Goal: Task Accomplishment & Management: Manage account settings

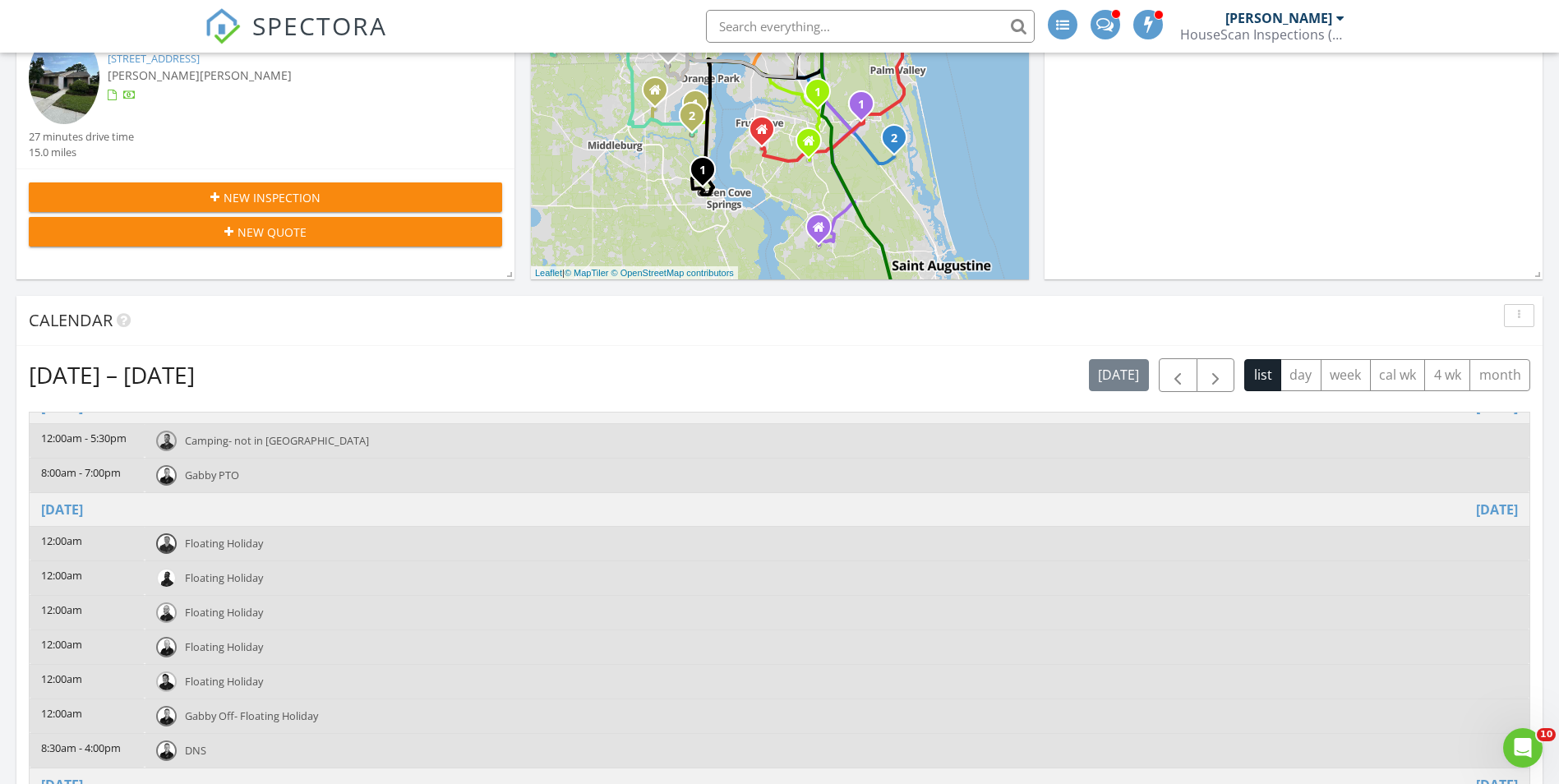
scroll to position [246, 0]
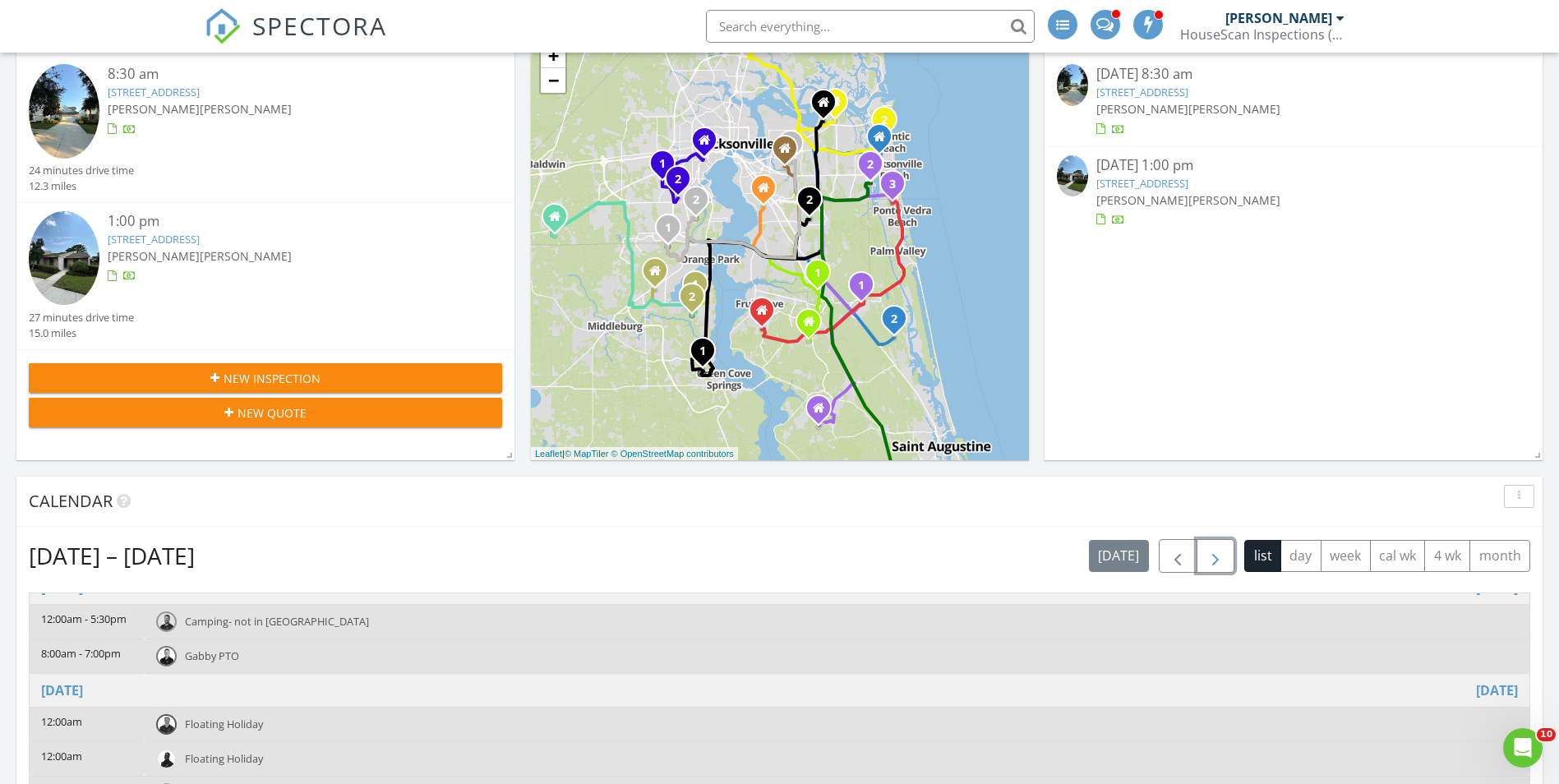
click at [1213, 566] on span "button" at bounding box center [1215, 557] width 20 height 20
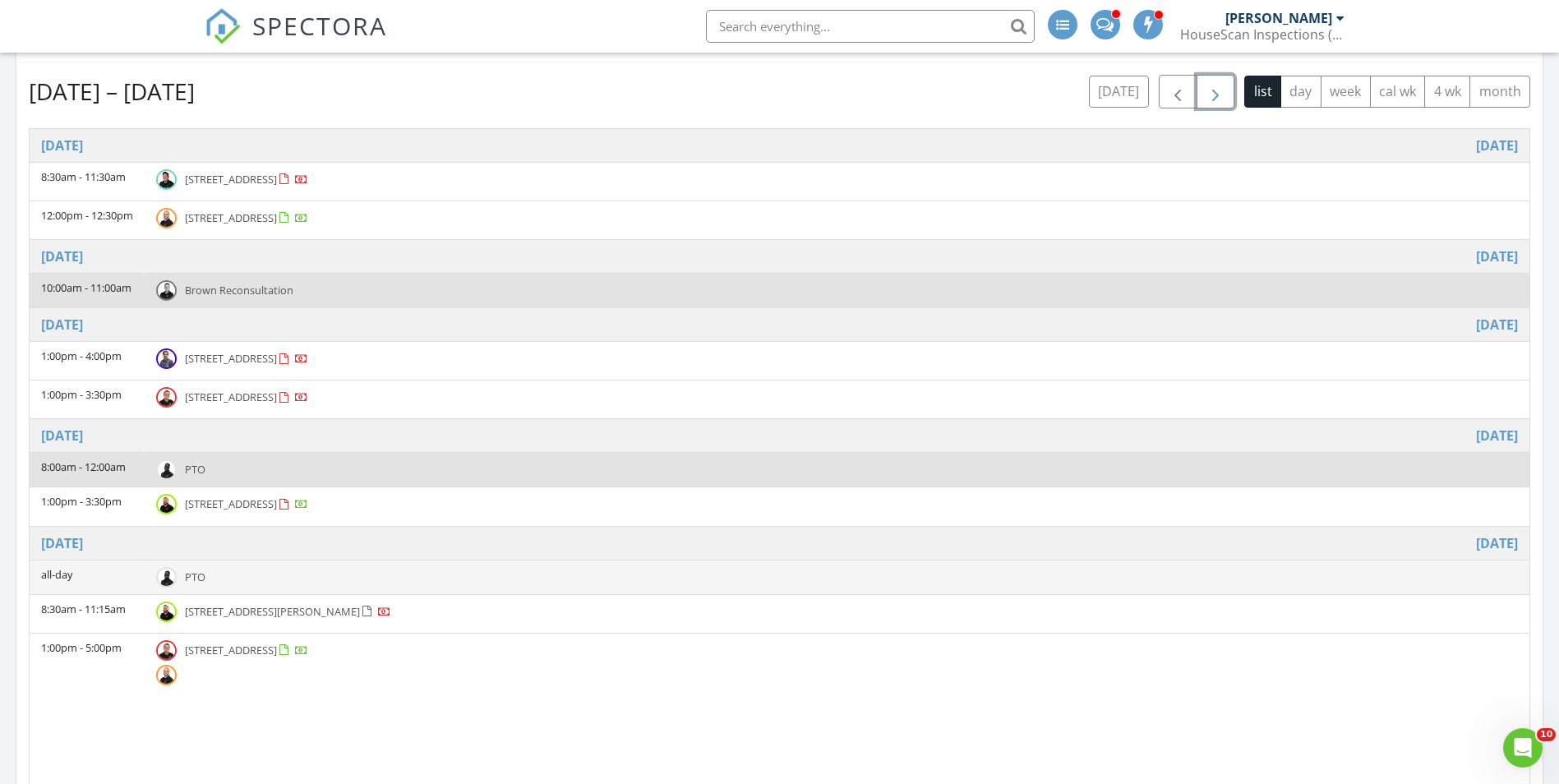
scroll to position [739, 0]
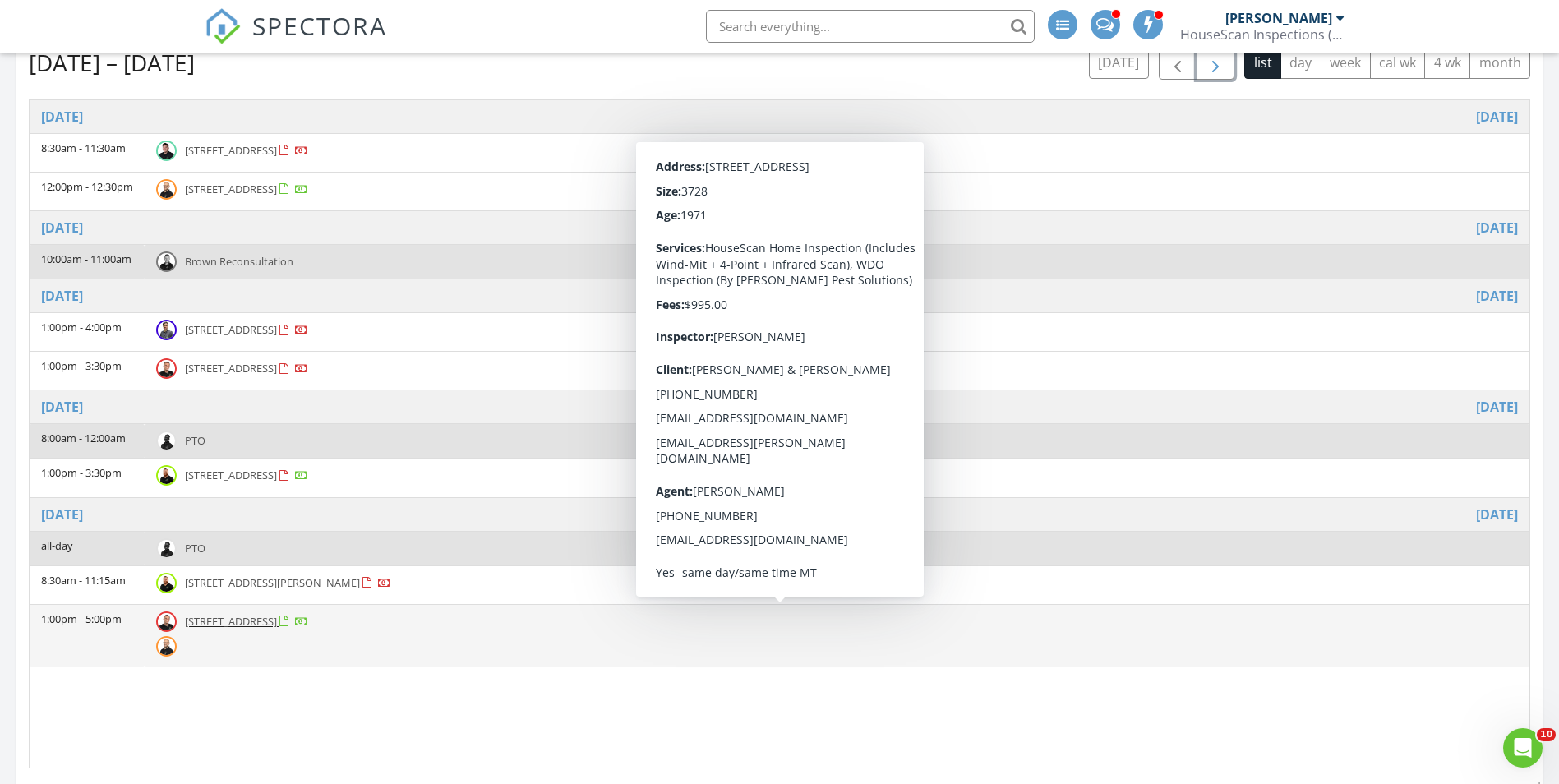
click at [106, 605] on td "1:00pm - 5:00pm" at bounding box center [87, 636] width 115 height 64
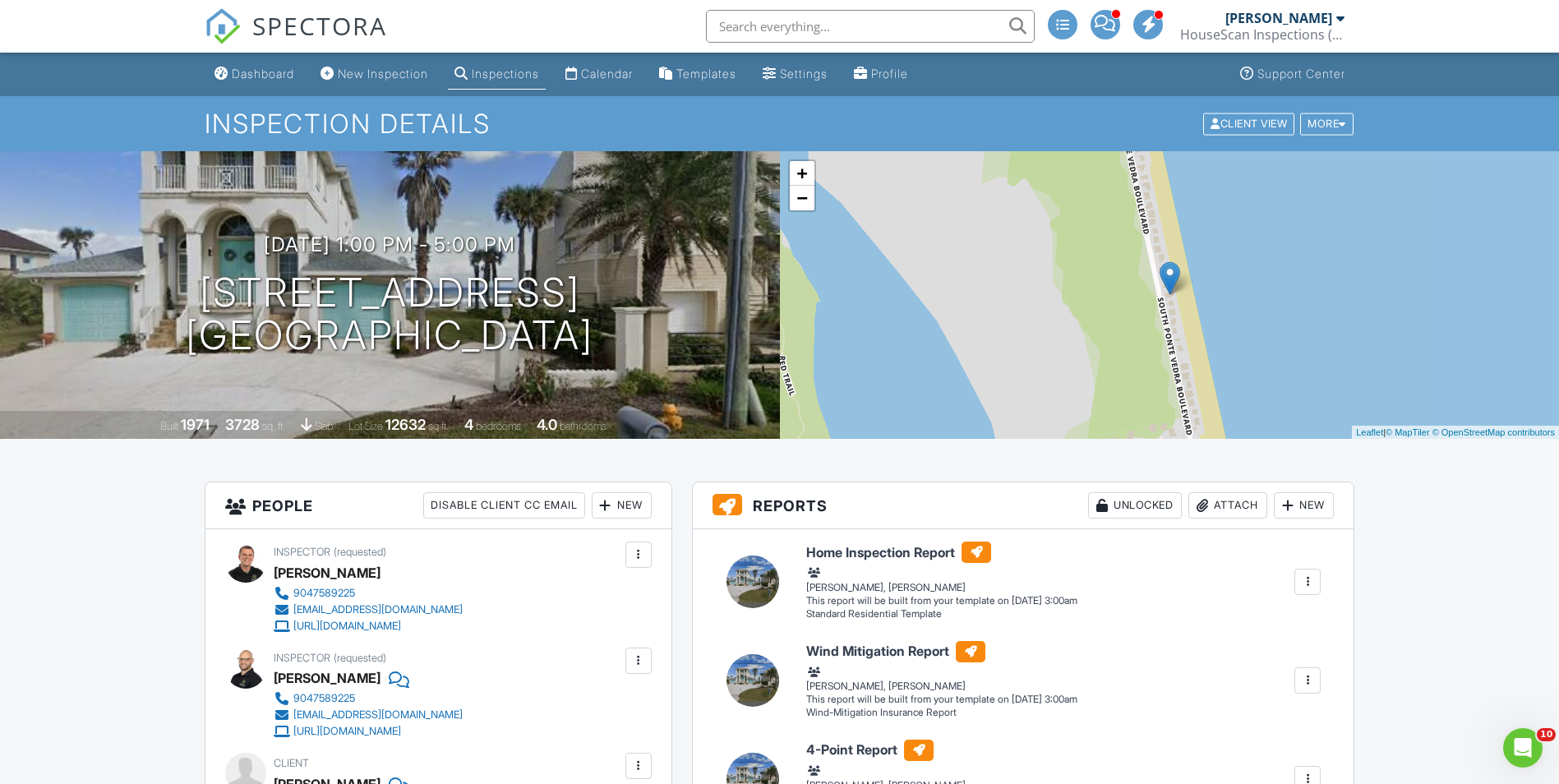
click at [332, 29] on span "SPECTORA" at bounding box center [319, 25] width 135 height 35
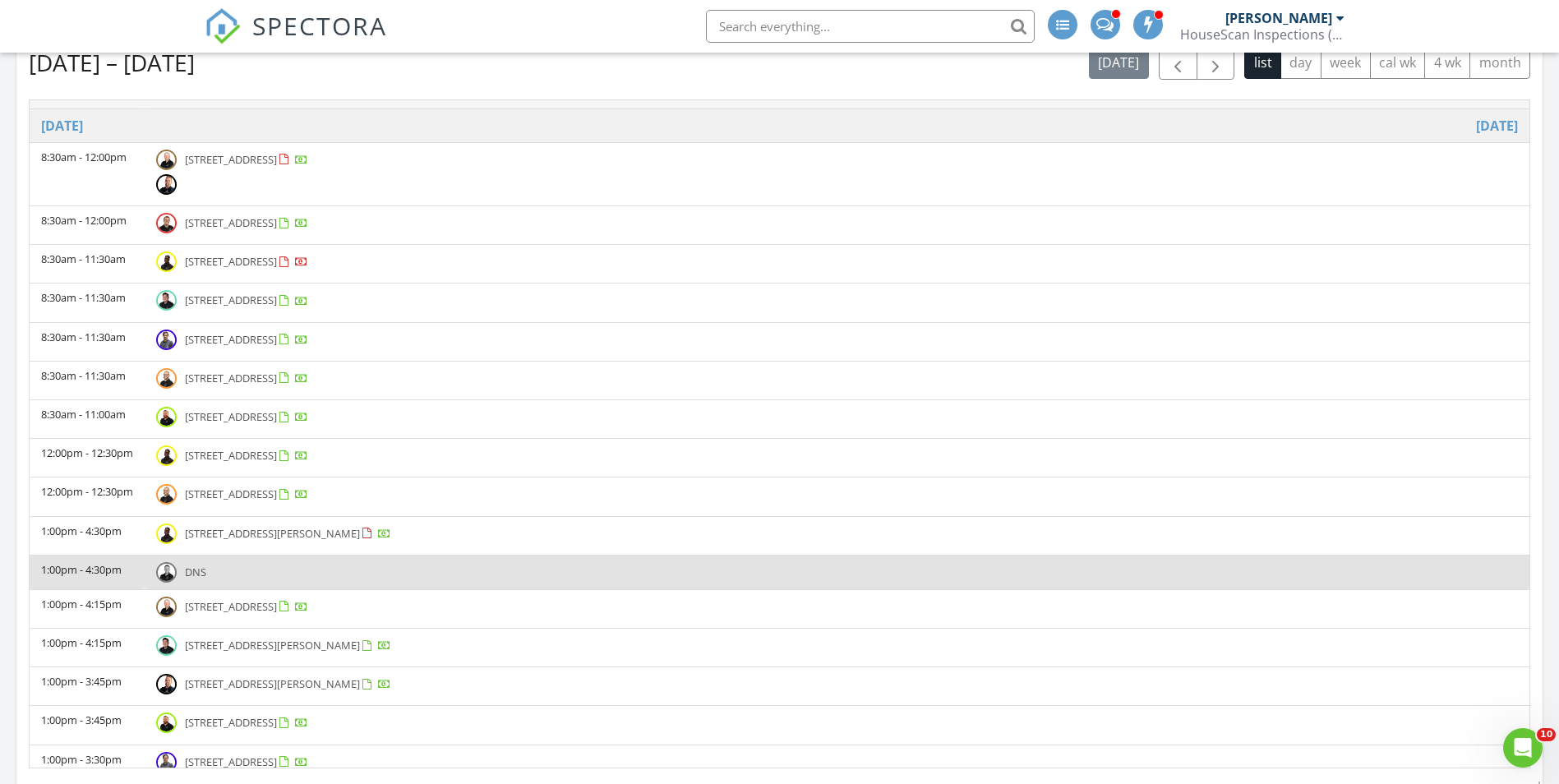
scroll to position [1232, 0]
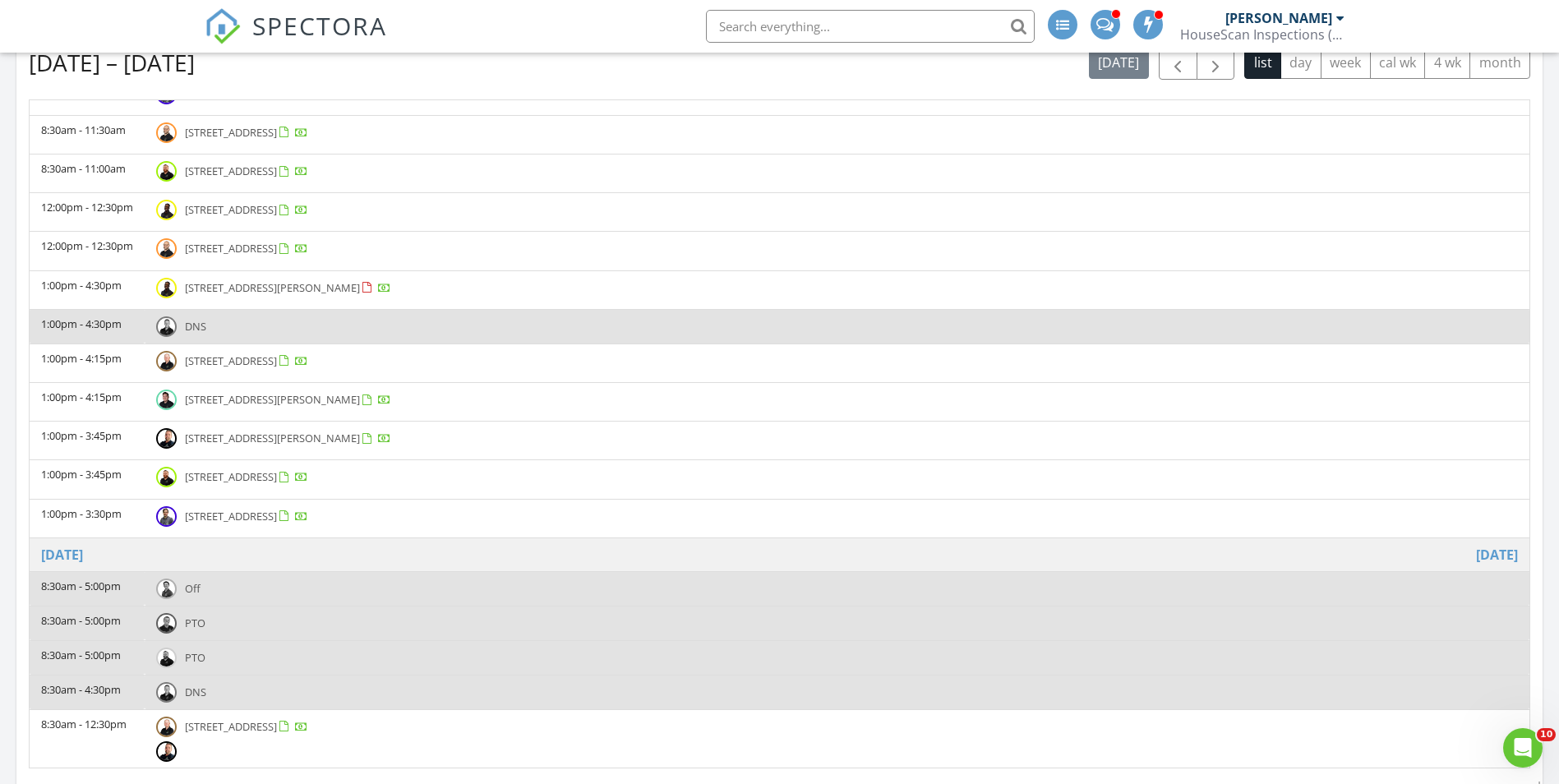
click at [322, 33] on span "SPECTORA" at bounding box center [319, 25] width 135 height 35
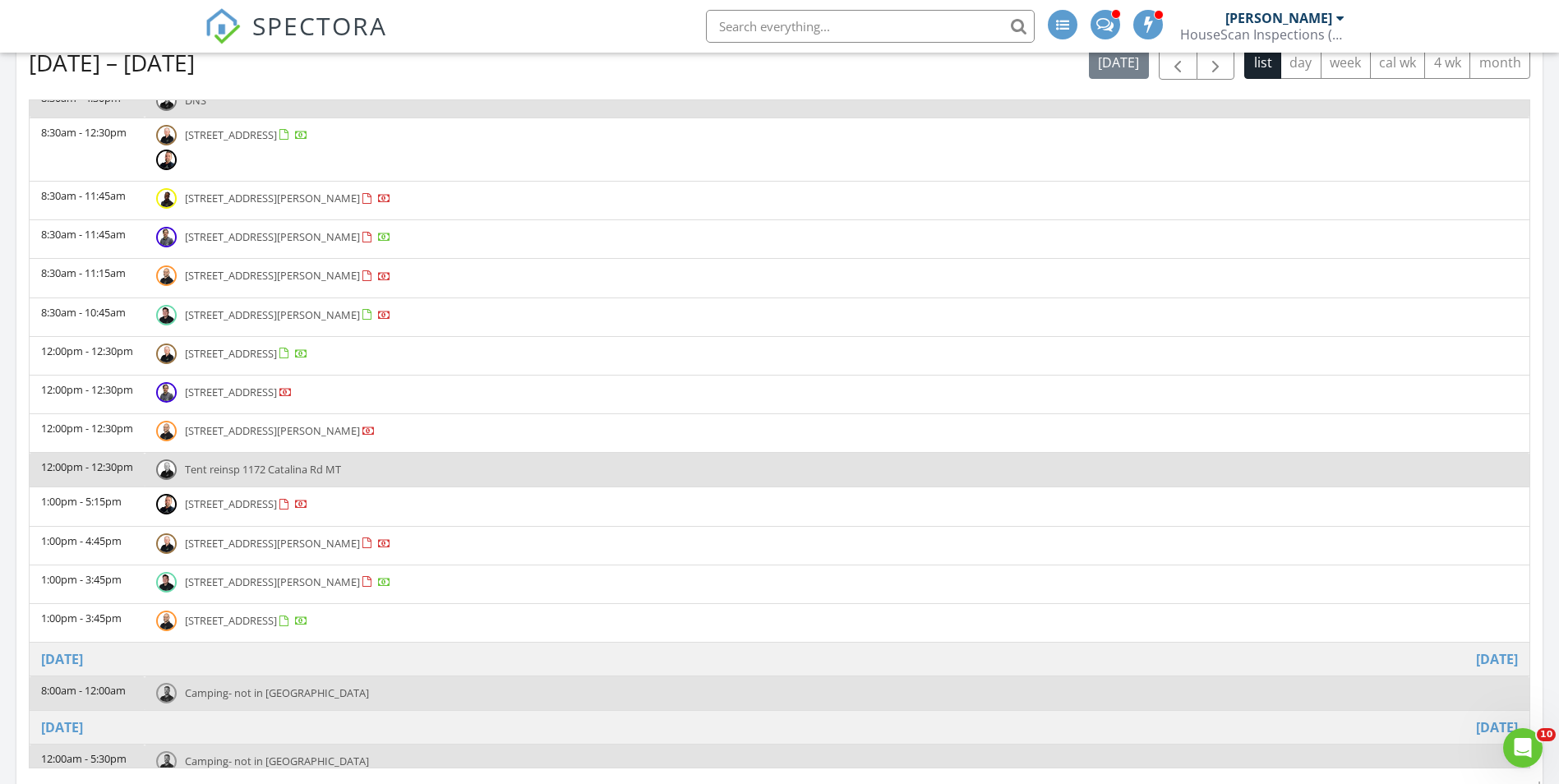
scroll to position [1890, 0]
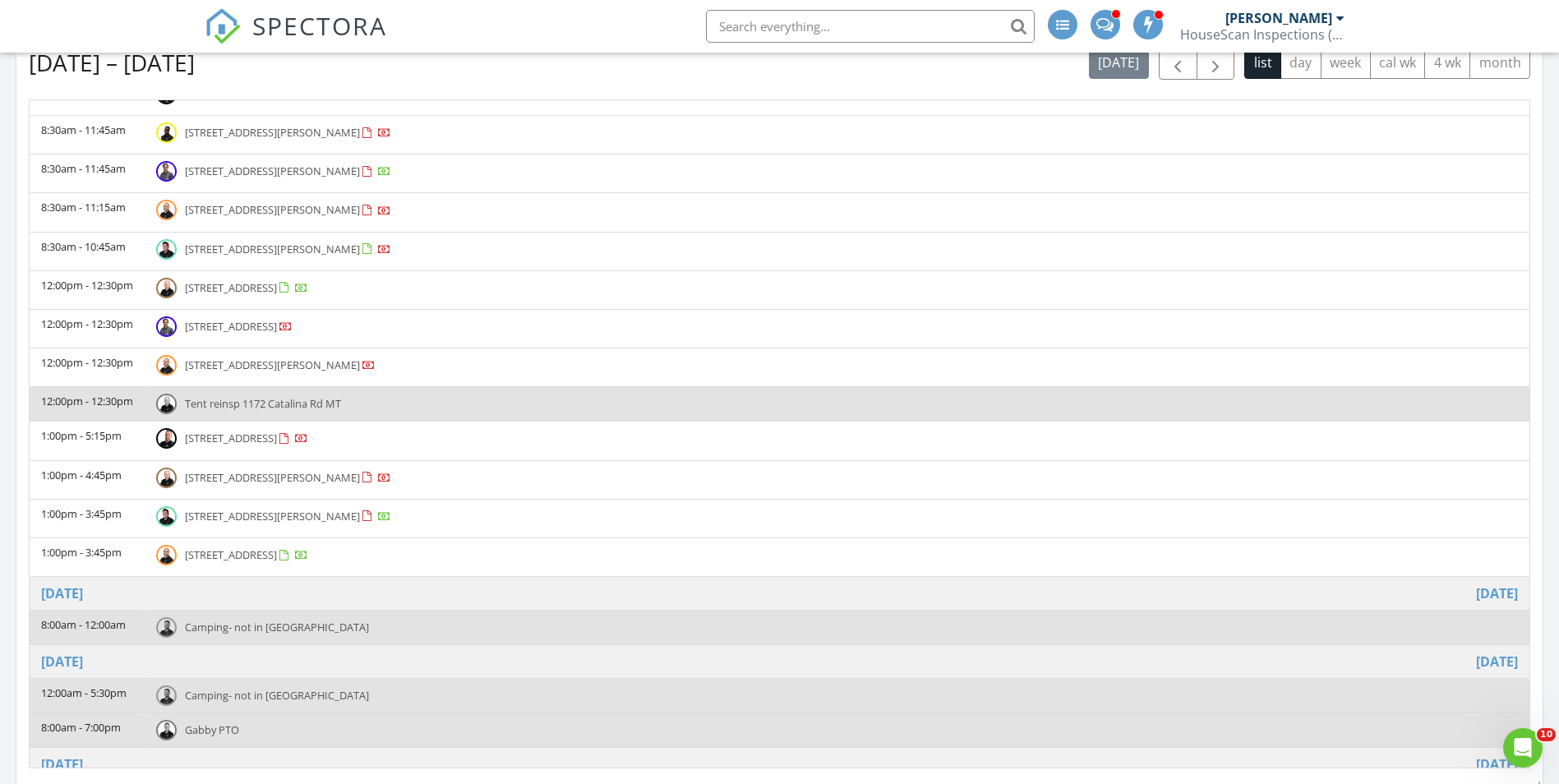
click at [317, 32] on span "SPECTORA" at bounding box center [319, 25] width 135 height 35
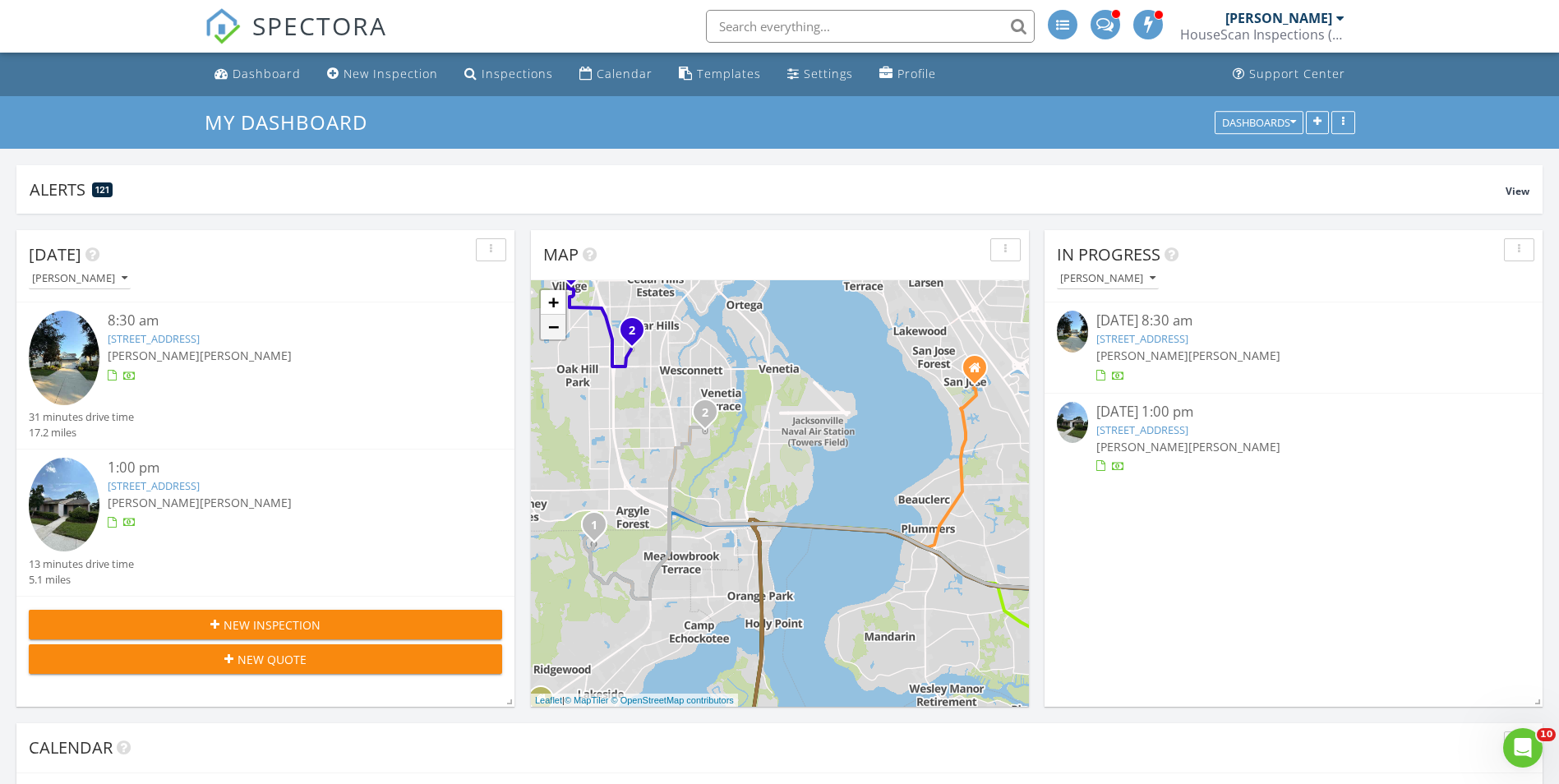
click at [558, 332] on link "−" at bounding box center [552, 327] width 25 height 25
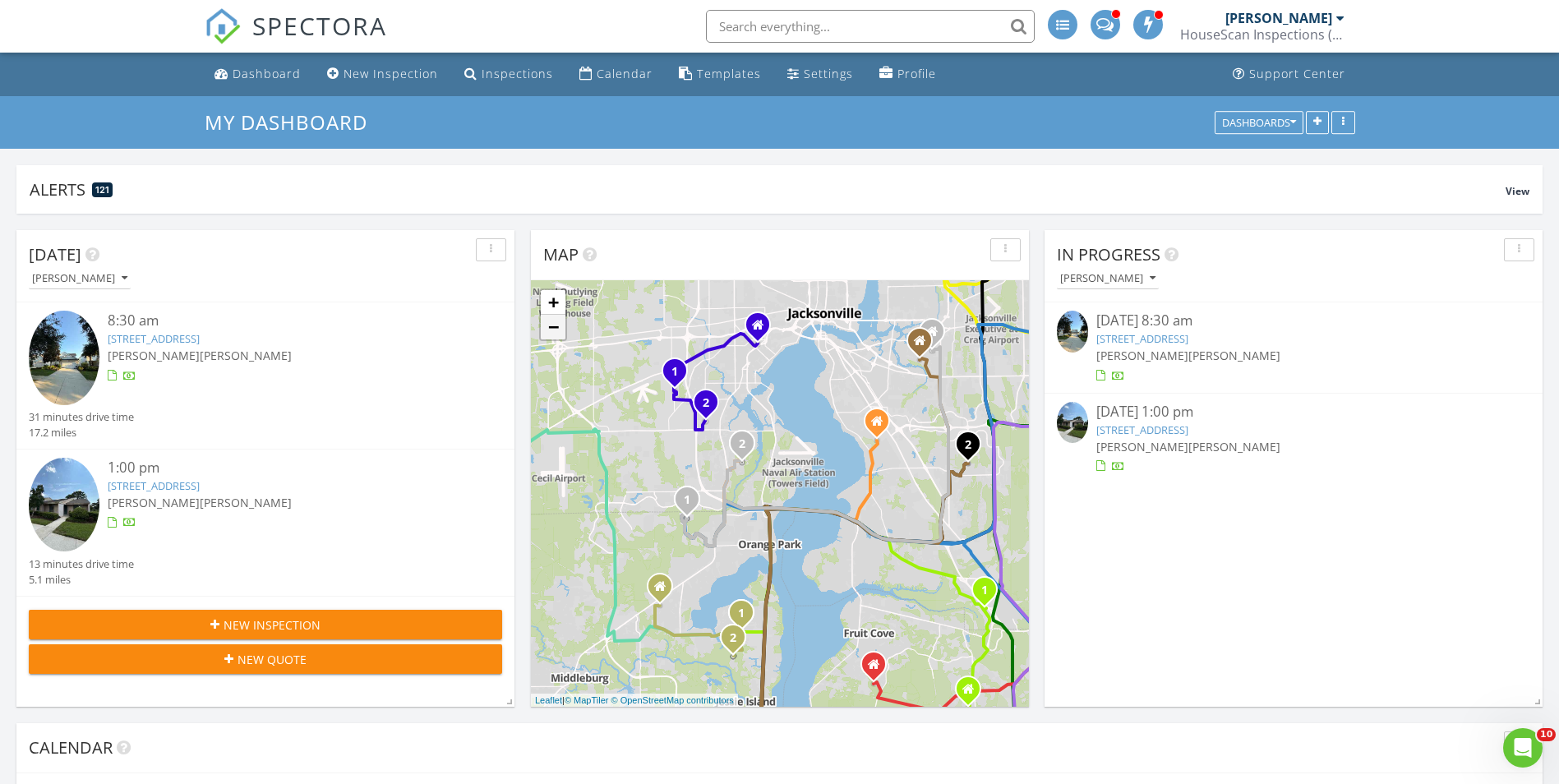
click at [557, 329] on link "−" at bounding box center [552, 327] width 25 height 25
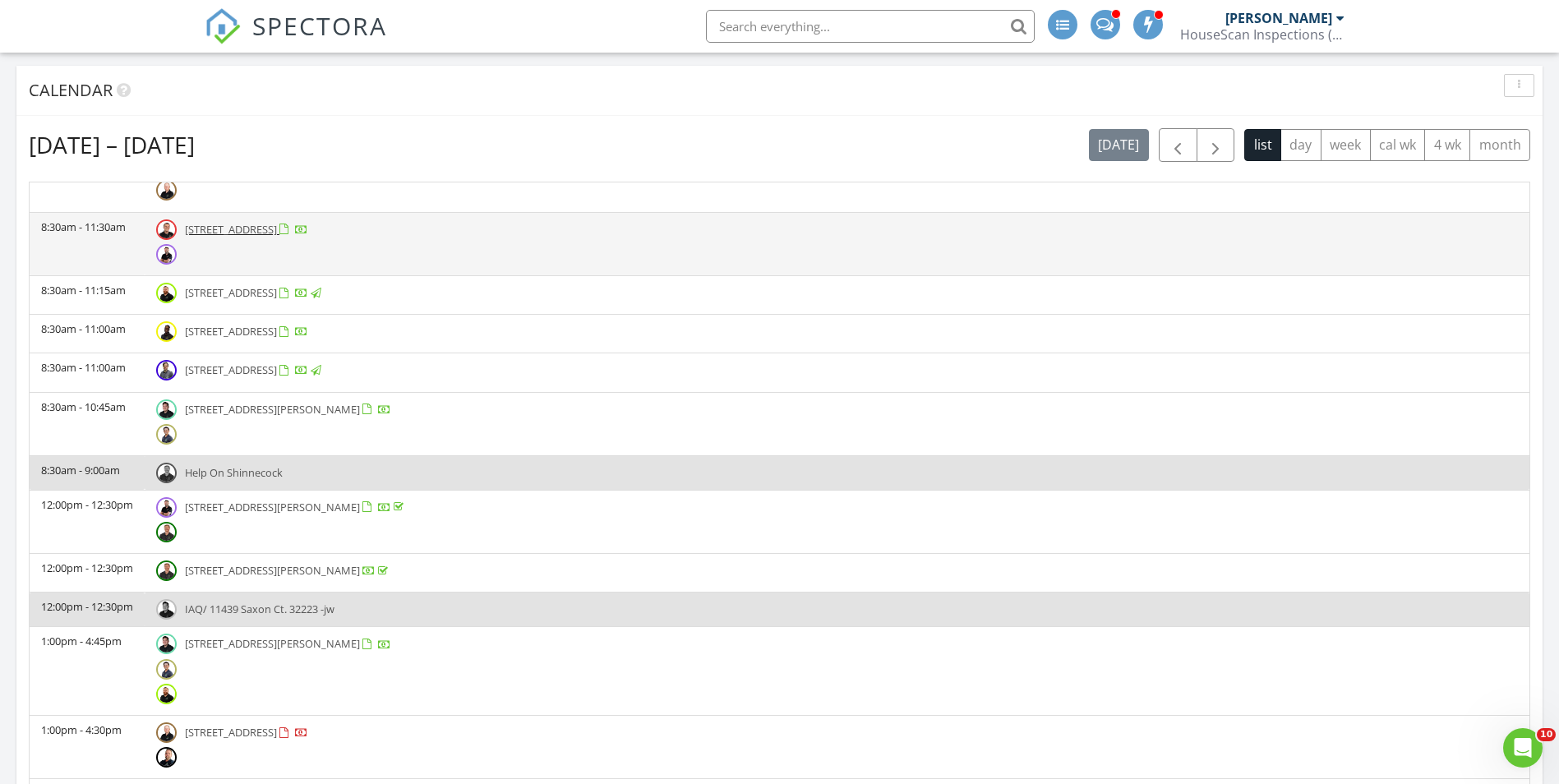
scroll to position [165, 0]
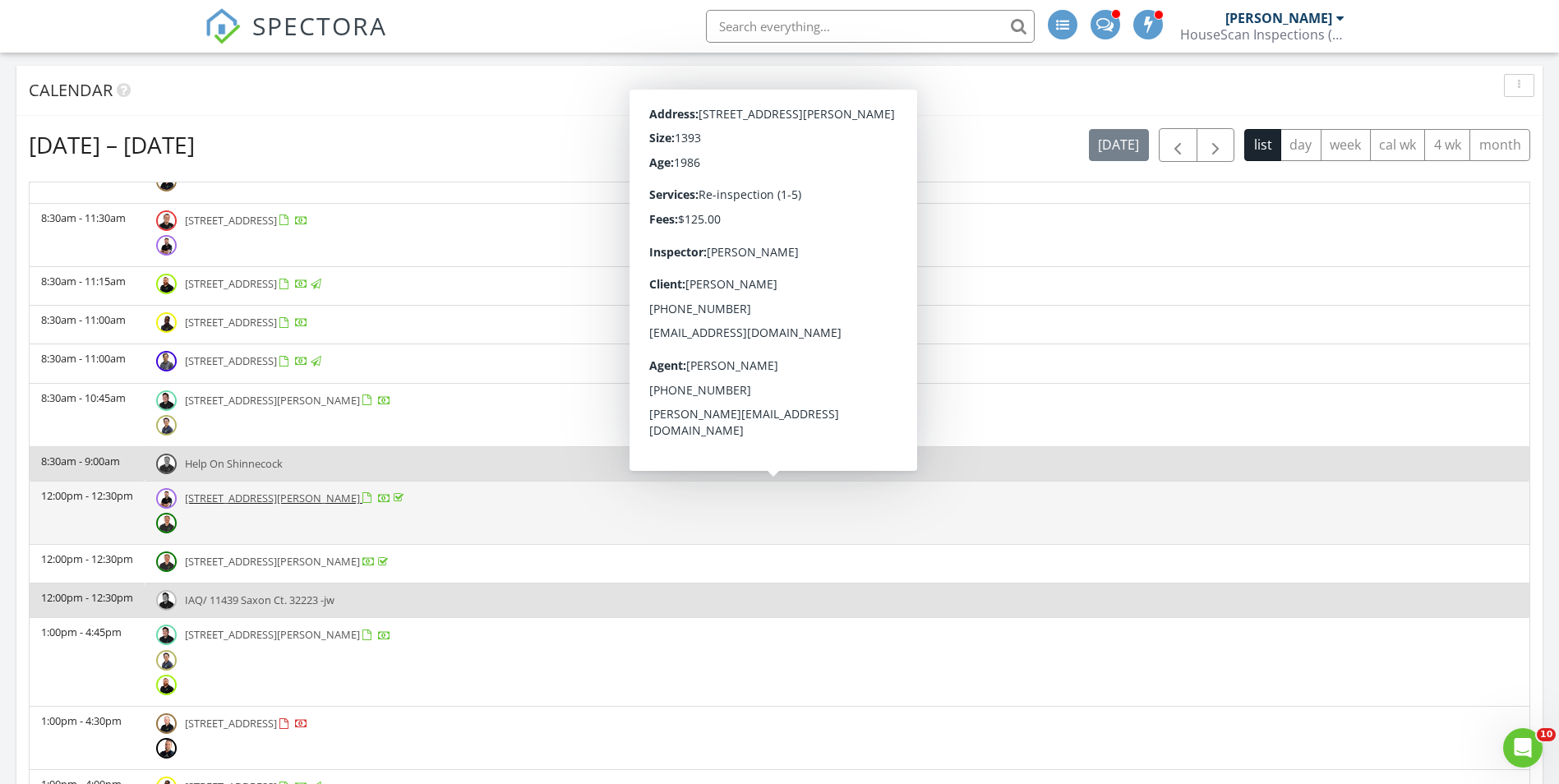
click at [95, 506] on td "12:00pm - 12:30pm" at bounding box center [87, 512] width 115 height 64
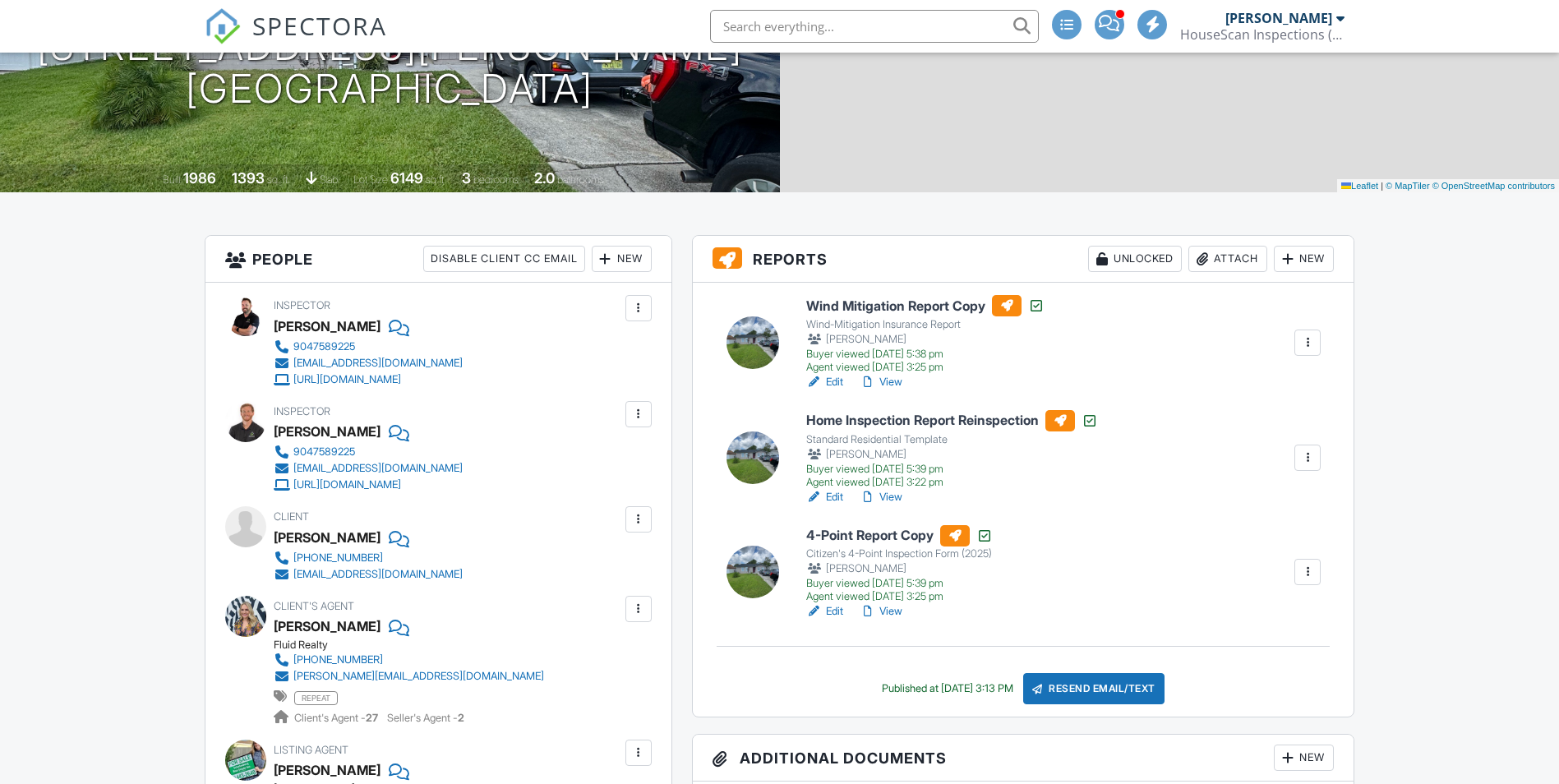
scroll to position [246, 0]
click at [893, 493] on link "View" at bounding box center [880, 498] width 43 height 16
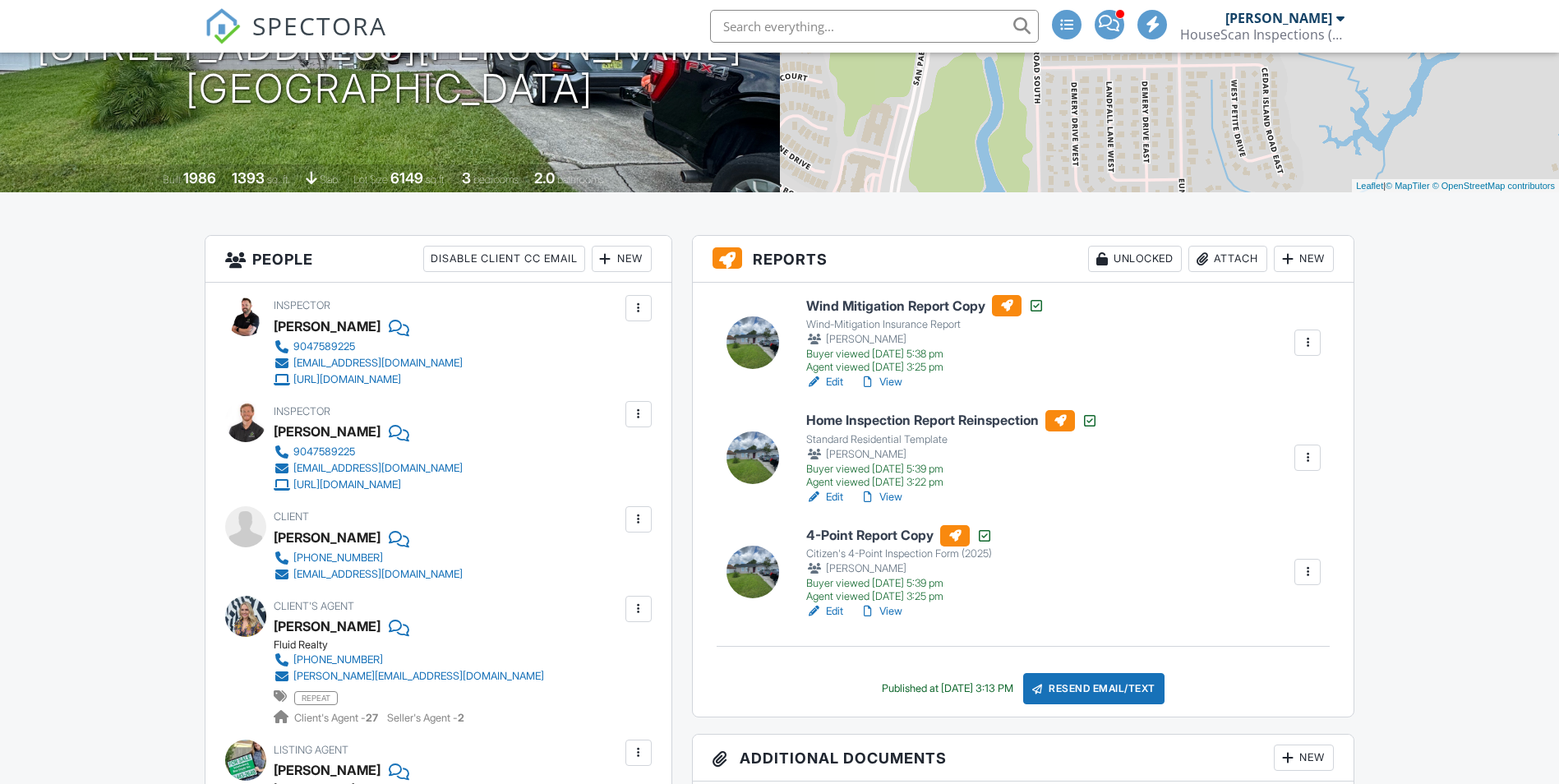
click at [893, 615] on link "View" at bounding box center [880, 611] width 43 height 16
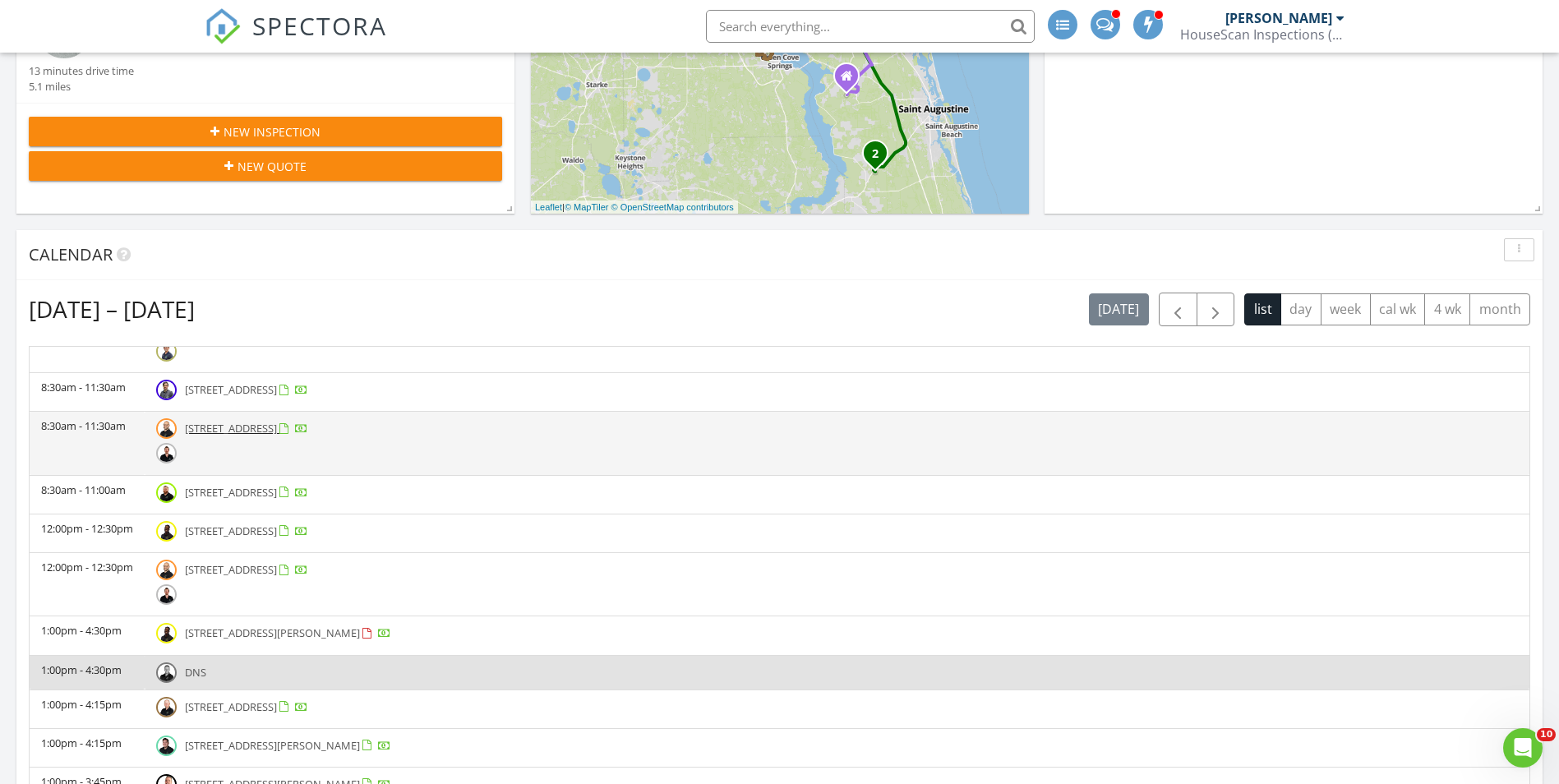
scroll to position [1479, 0]
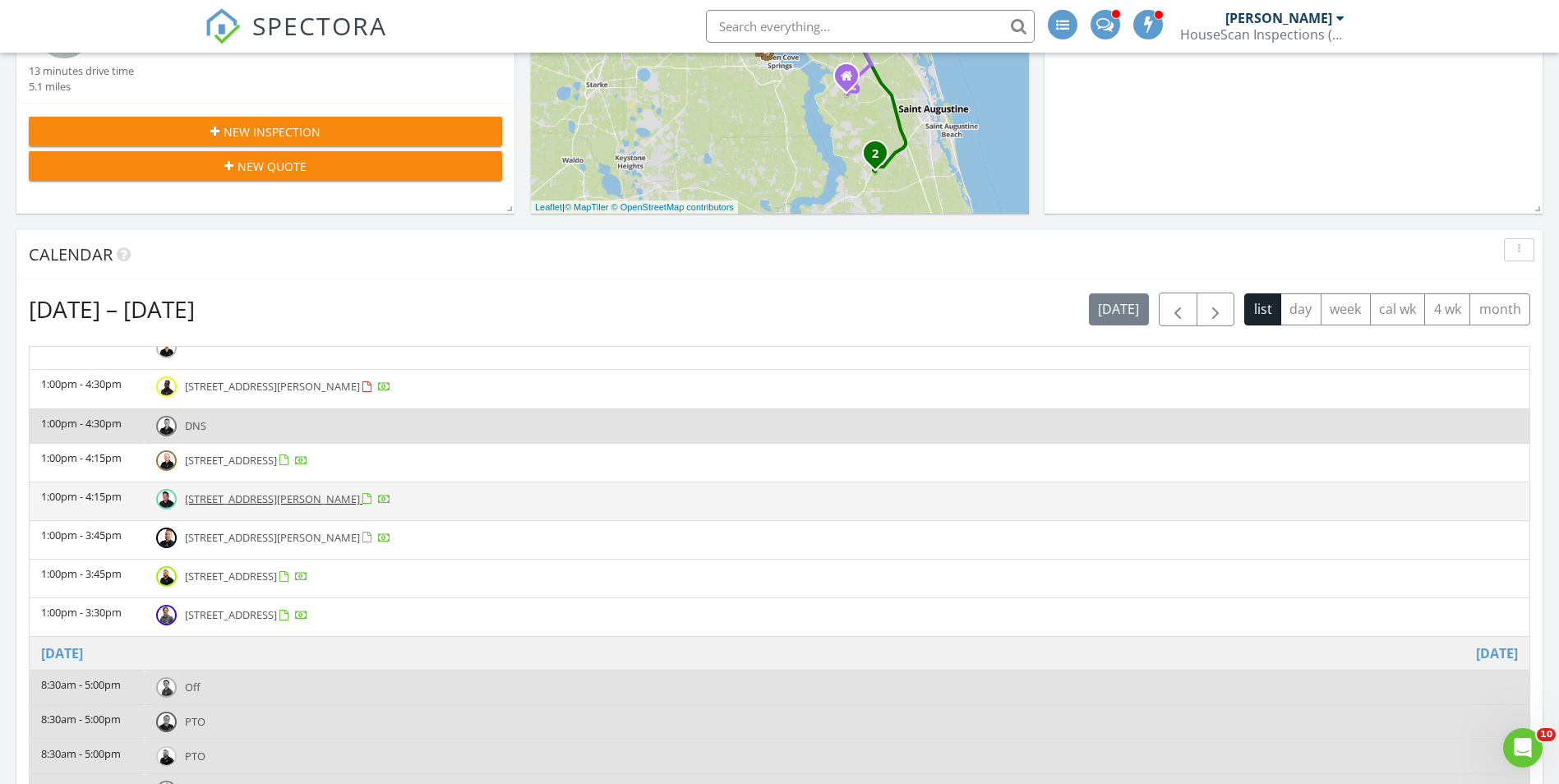
click at [79, 505] on td "1:00pm - 4:15pm" at bounding box center [87, 500] width 115 height 38
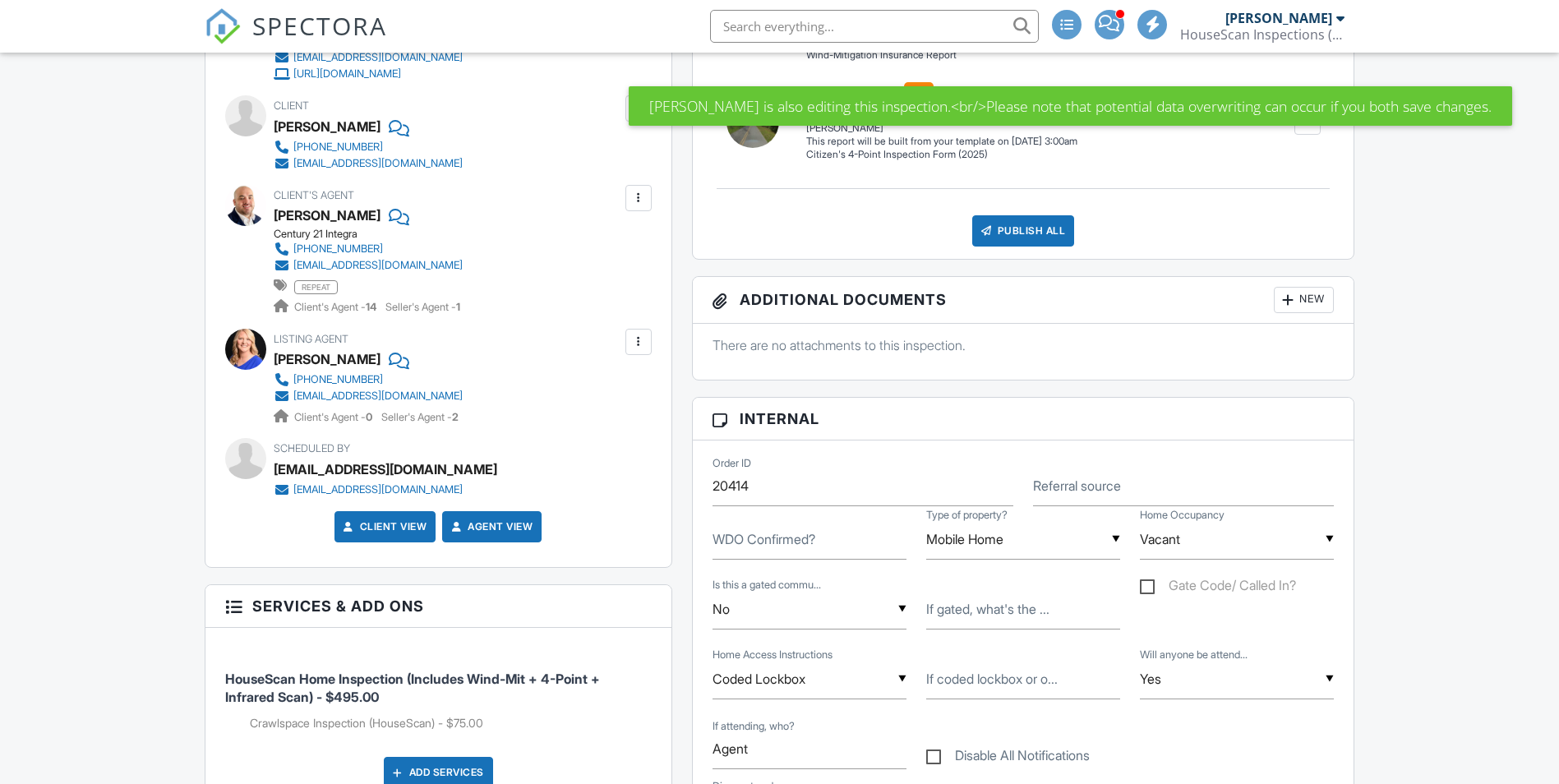
scroll to position [739, 0]
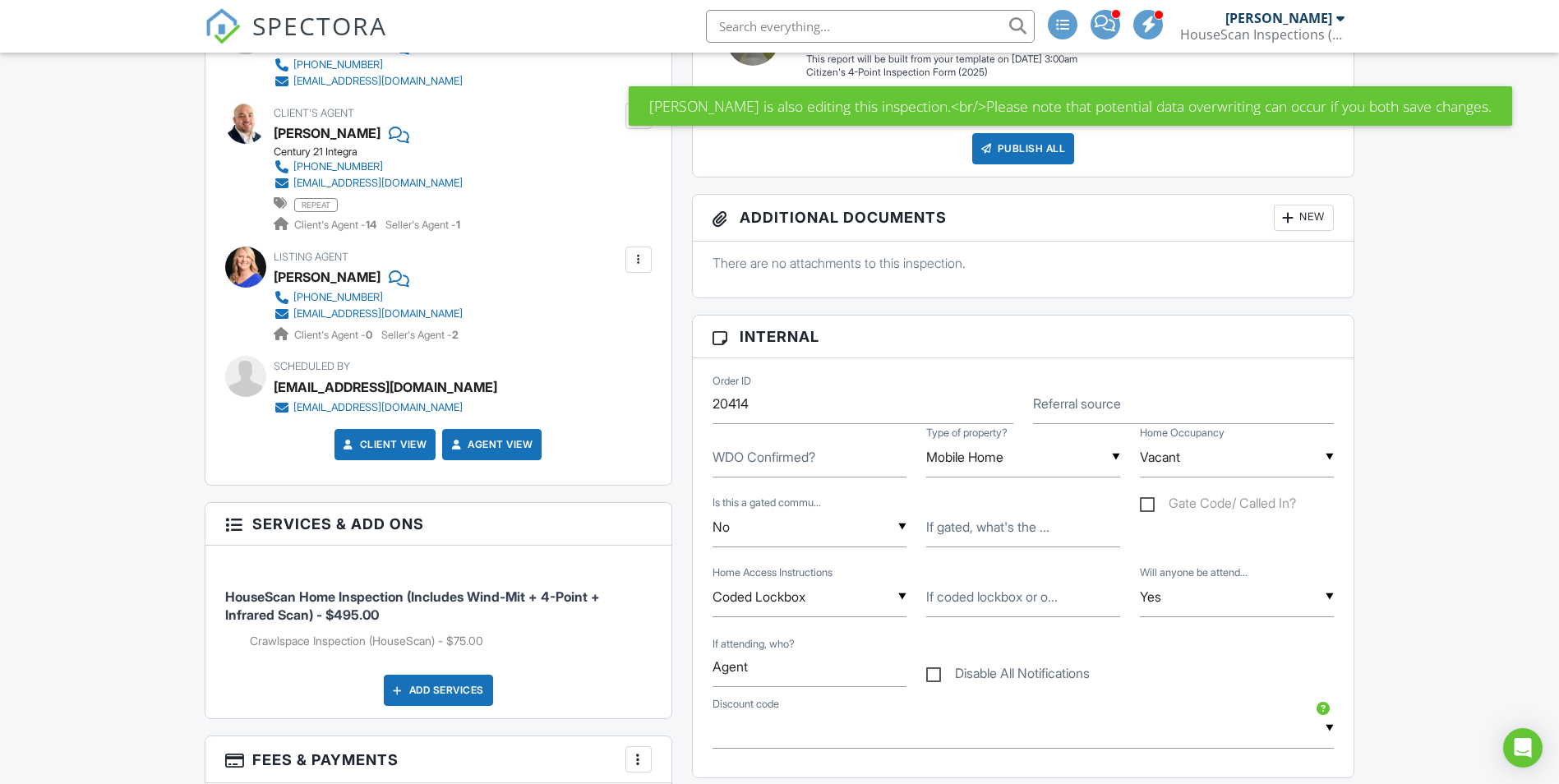
click at [313, 20] on span "SPECTORA" at bounding box center [319, 25] width 135 height 35
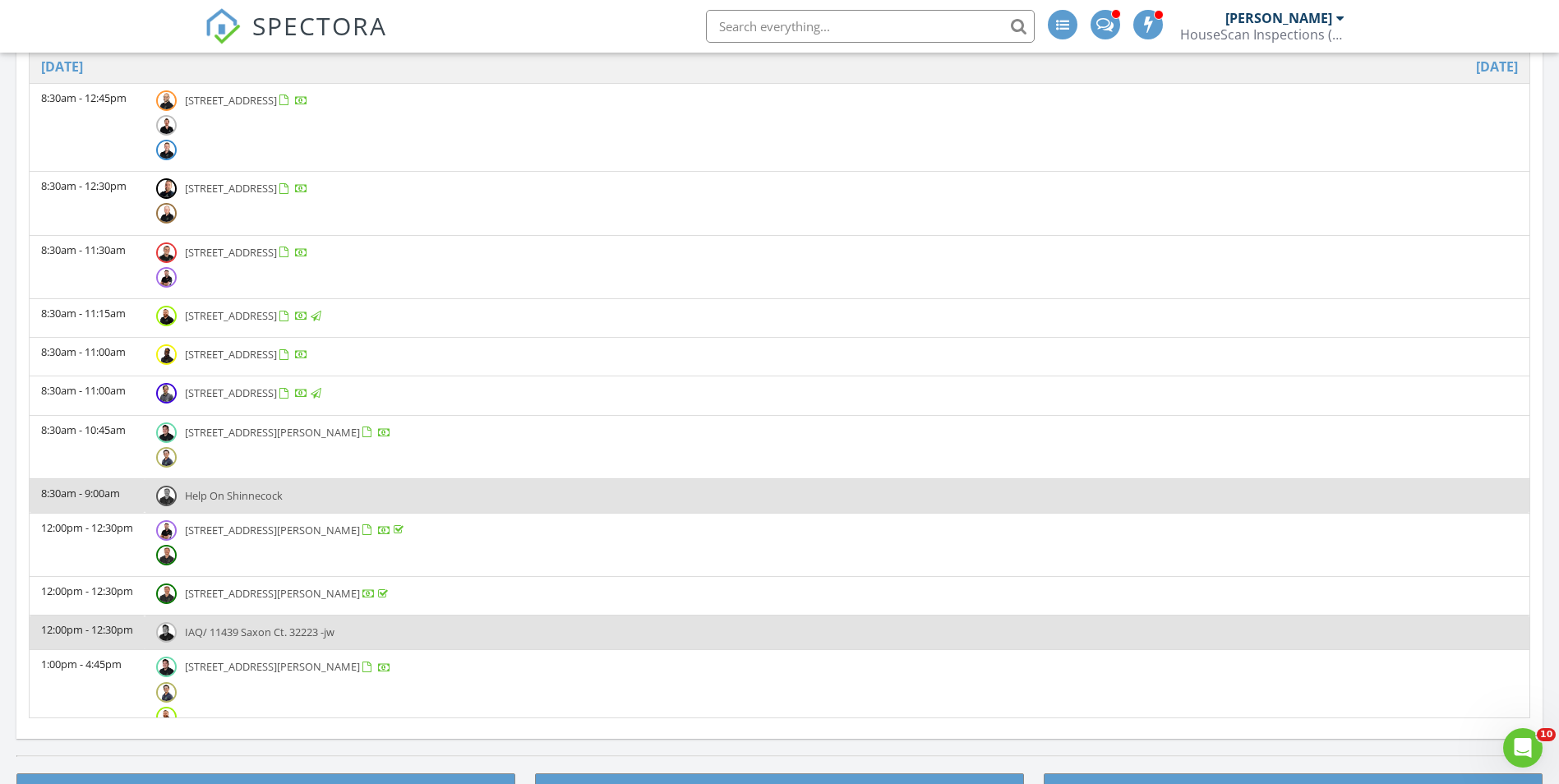
scroll to position [904, 0]
